Goal: Information Seeking & Learning: Learn about a topic

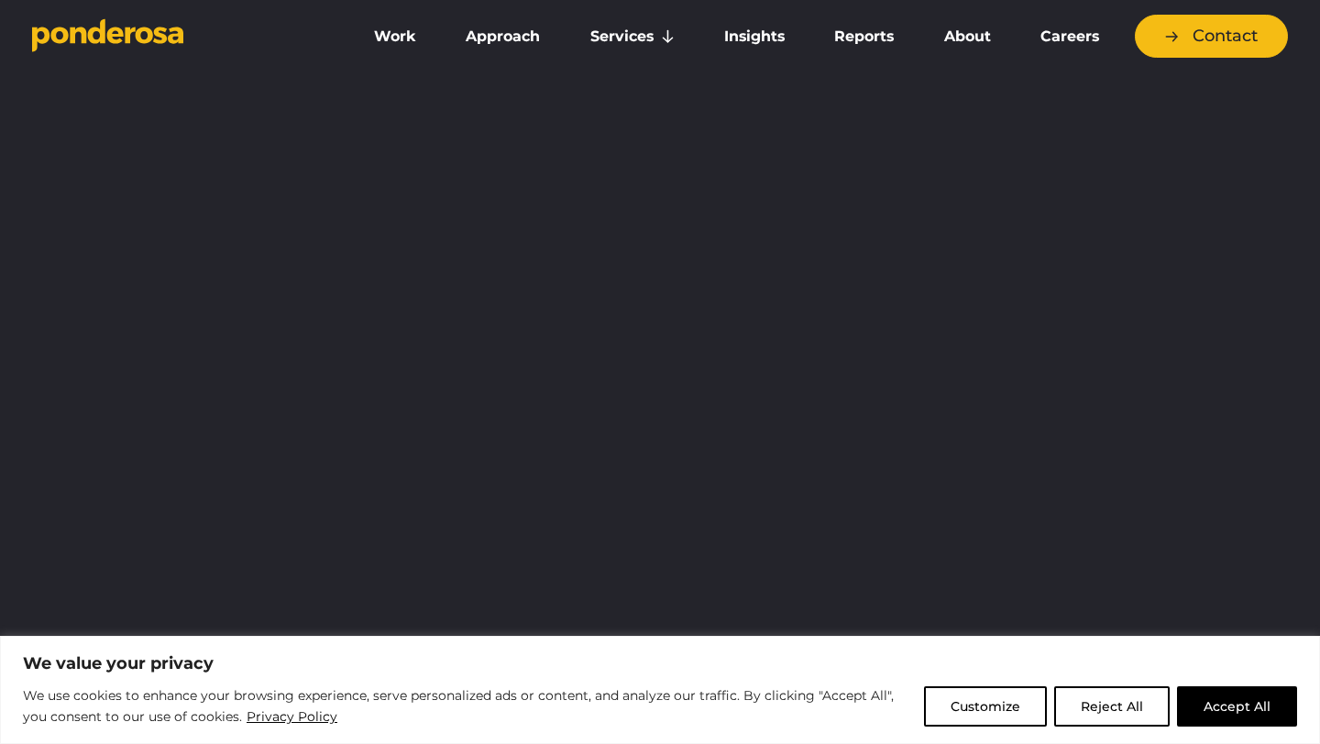
click at [1117, 707] on button "Reject All" at bounding box center [1111, 706] width 115 height 40
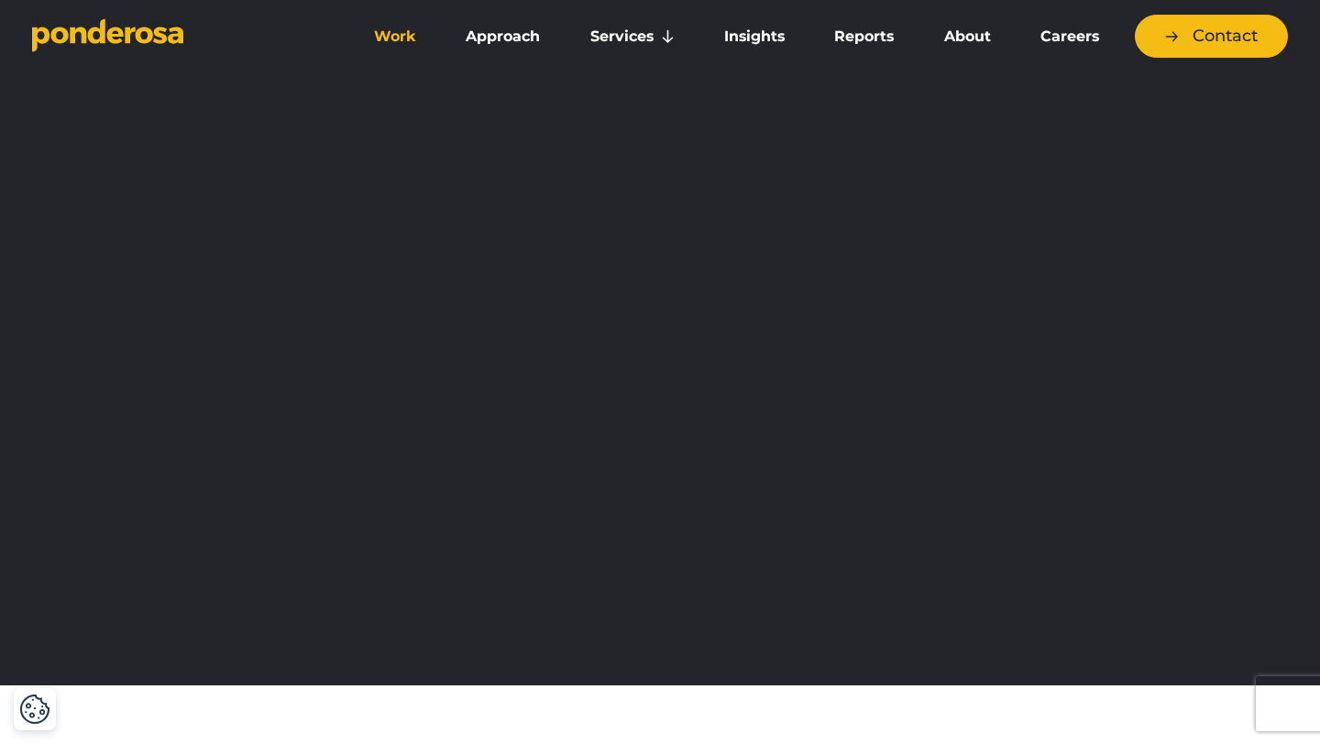
click at [389, 33] on link "Work" at bounding box center [395, 36] width 84 height 38
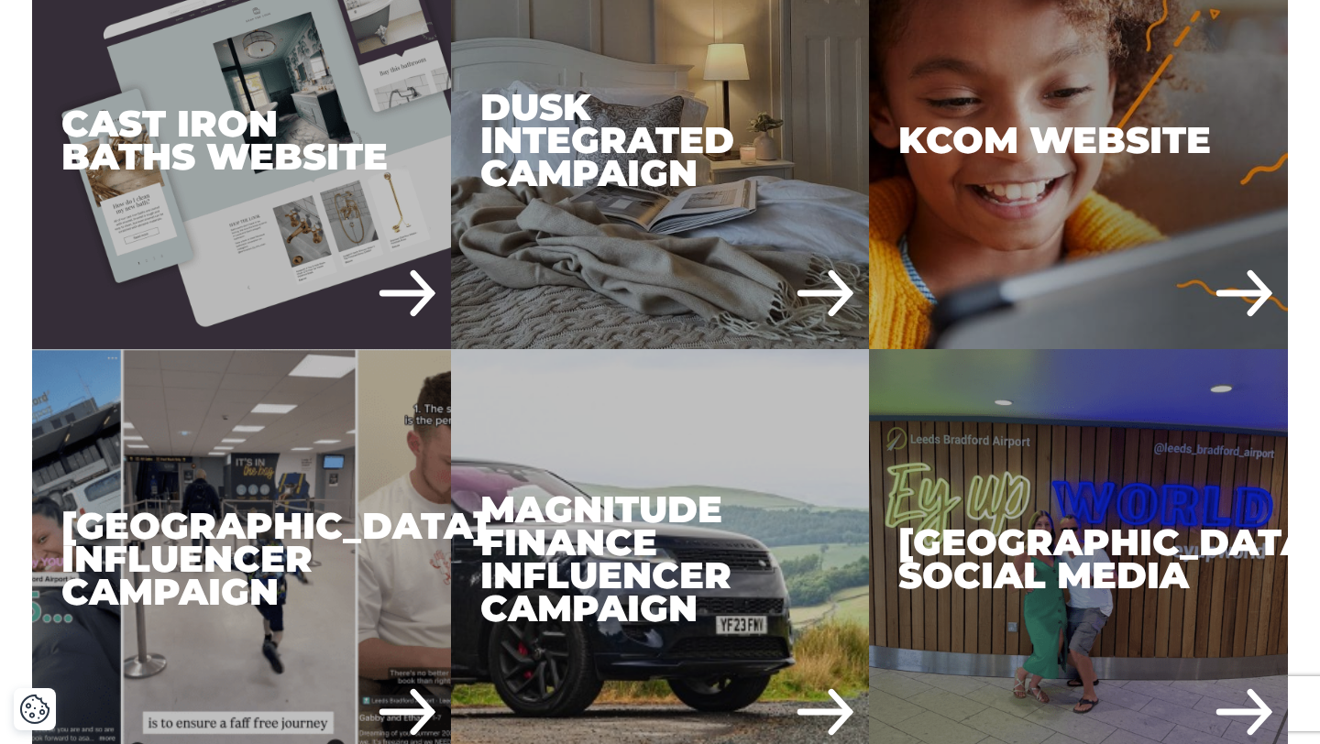
scroll to position [1946, 0]
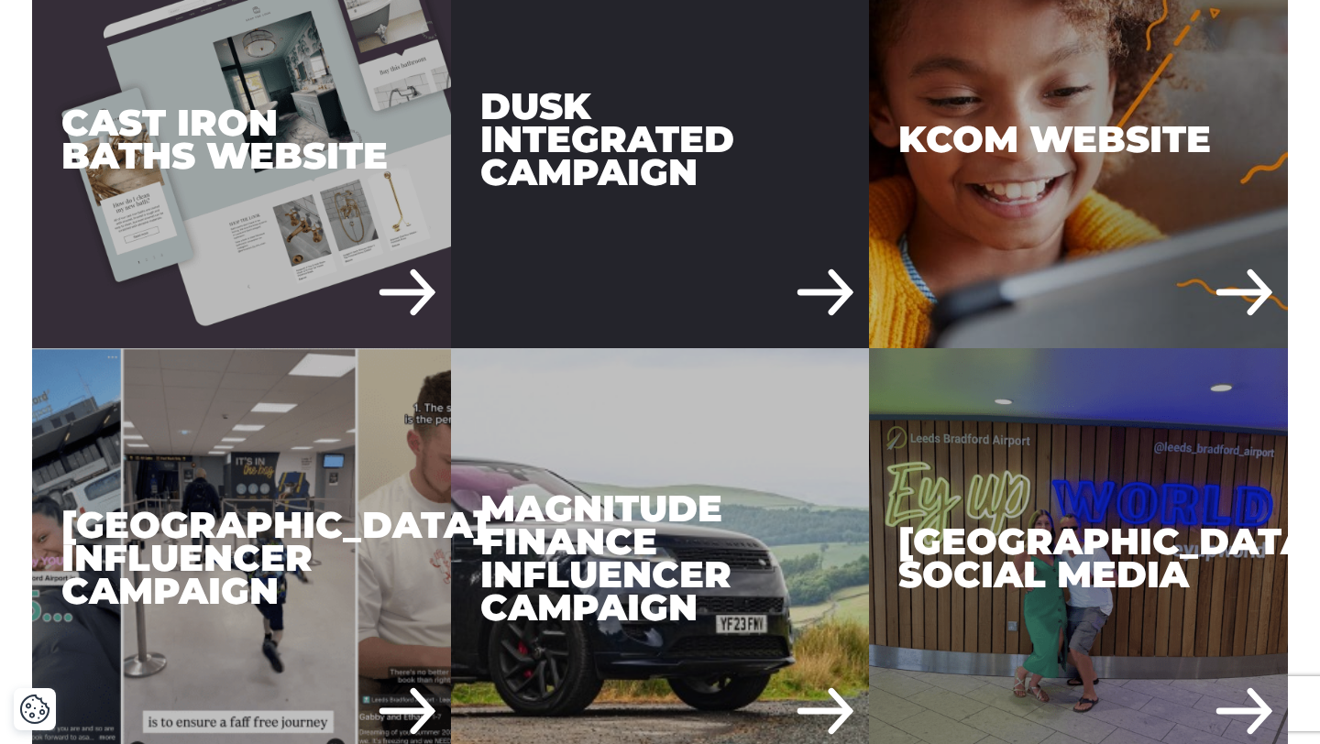
click at [726, 236] on div "DUSK Integrated Campaign" at bounding box center [660, 139] width 419 height 419
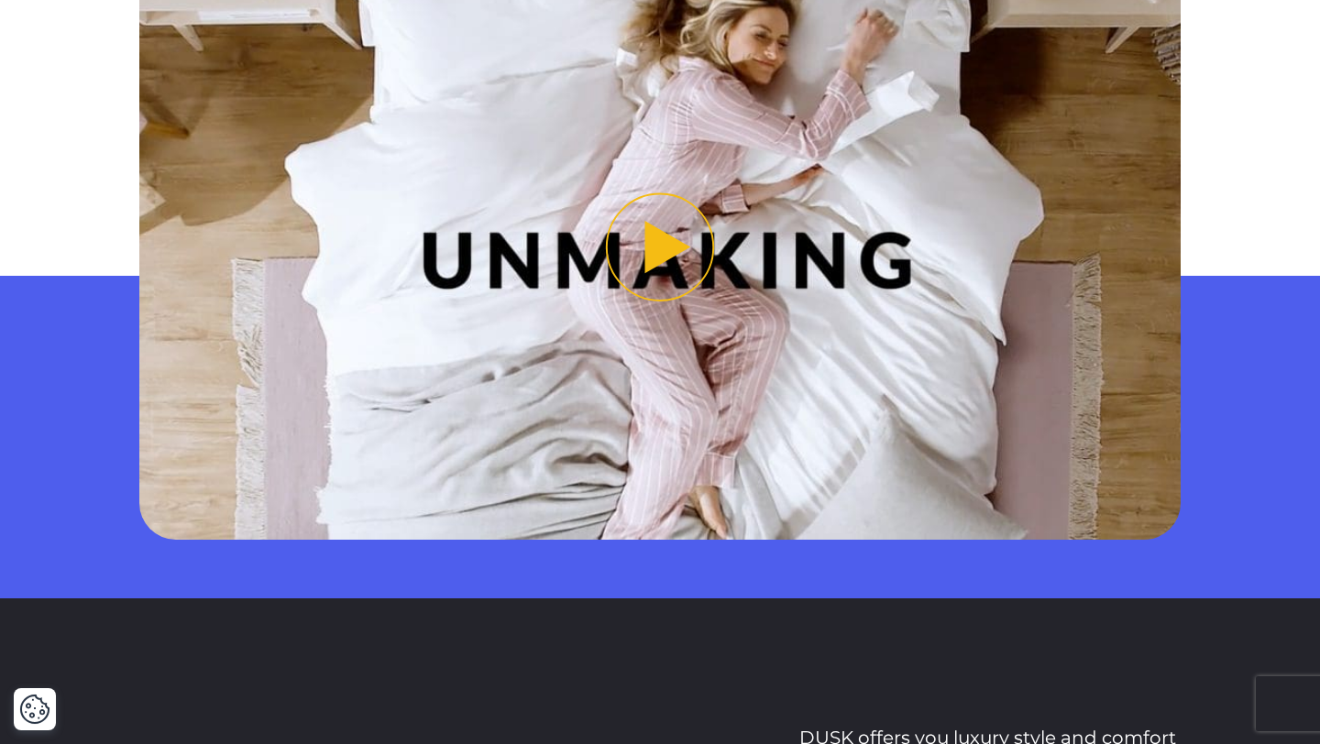
scroll to position [1702, 0]
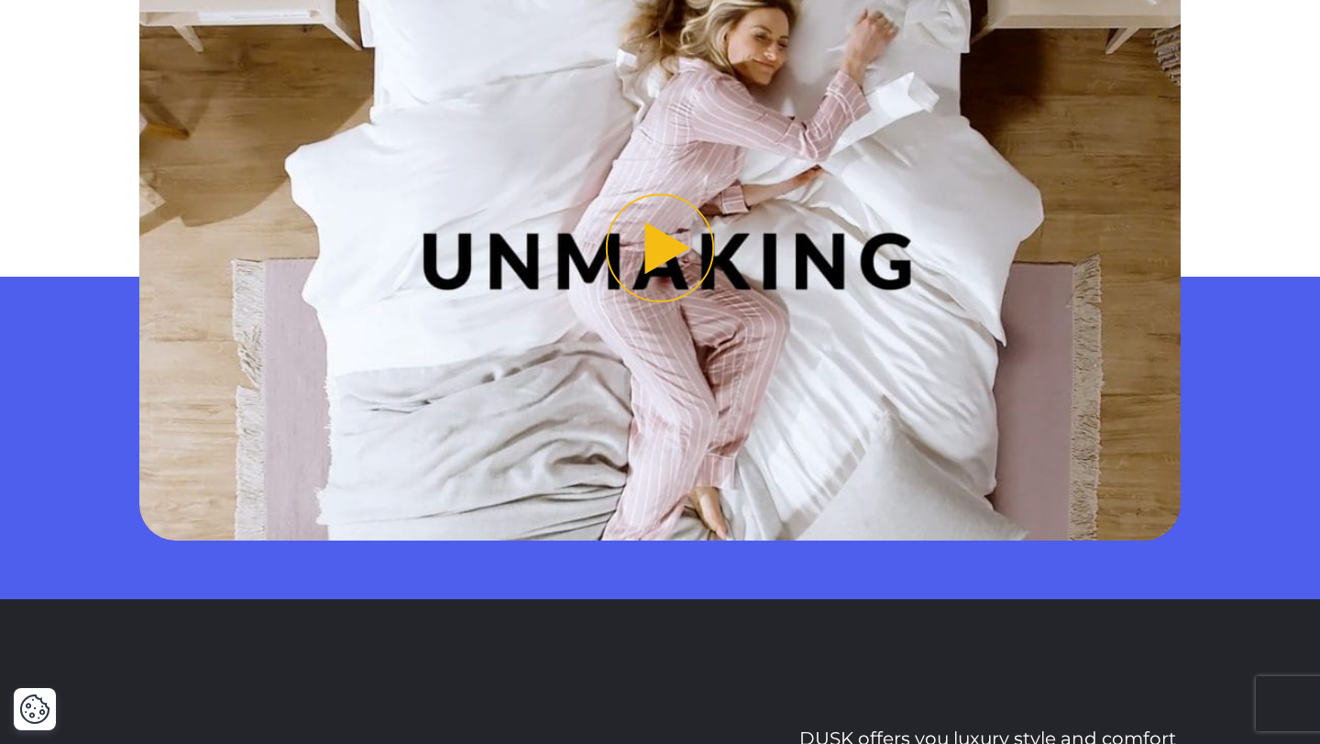
click at [683, 230] on button "Play video" at bounding box center [660, 248] width 1042 height 586
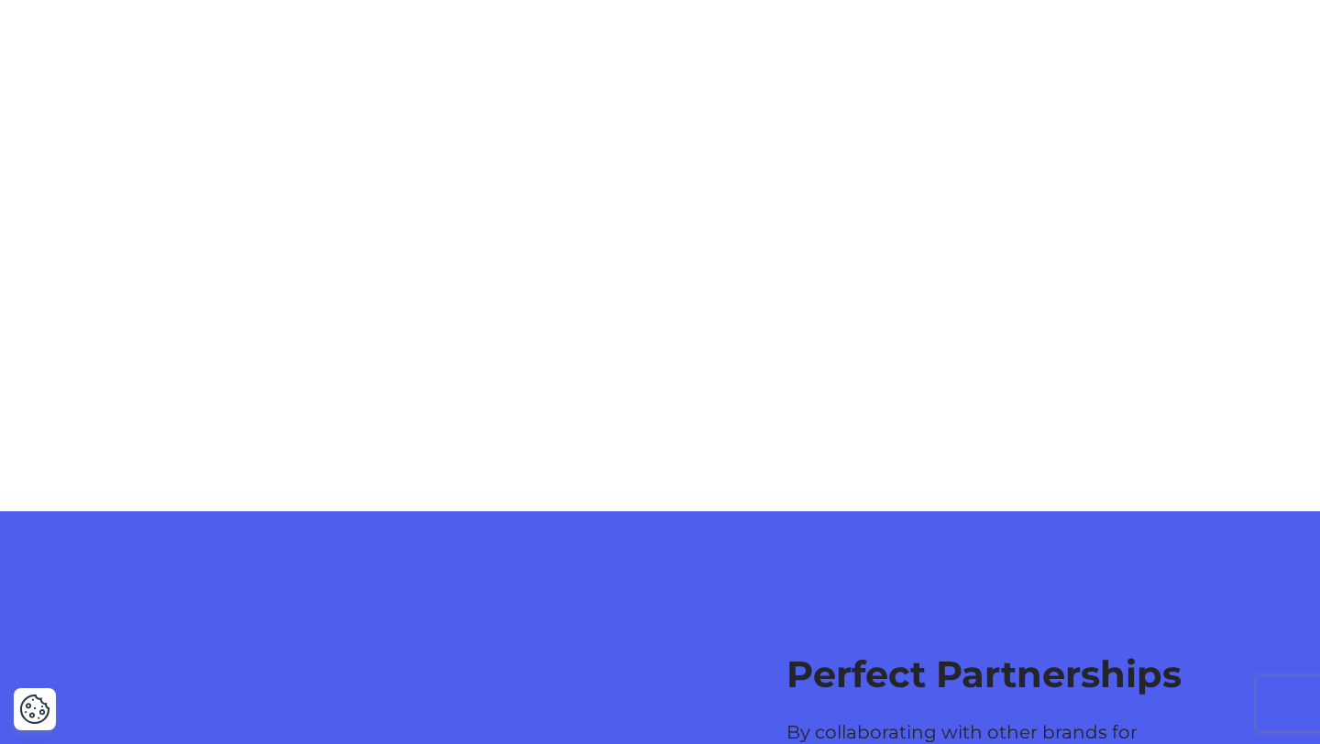
scroll to position [4096, 0]
